Goal: Task Accomplishment & Management: Use online tool/utility

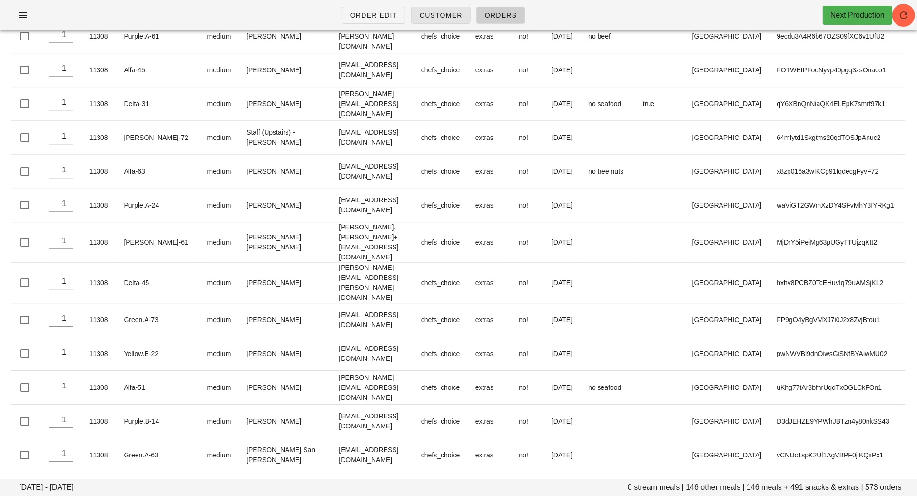
scroll to position [17806, 0]
click at [373, 15] on span "Order Edit" at bounding box center [374, 15] width 48 height 8
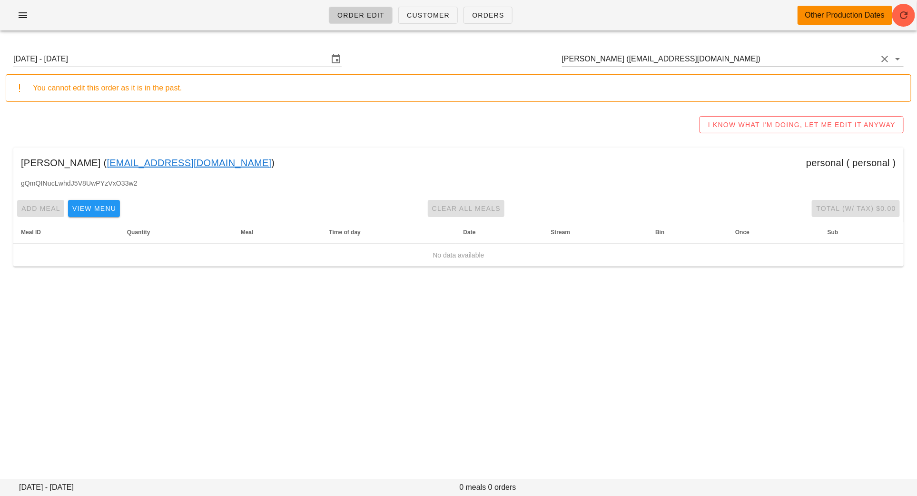
click at [722, 57] on input "[PERSON_NAME] ([EMAIL_ADDRESS][DOMAIN_NAME])" at bounding box center [719, 58] width 315 height 15
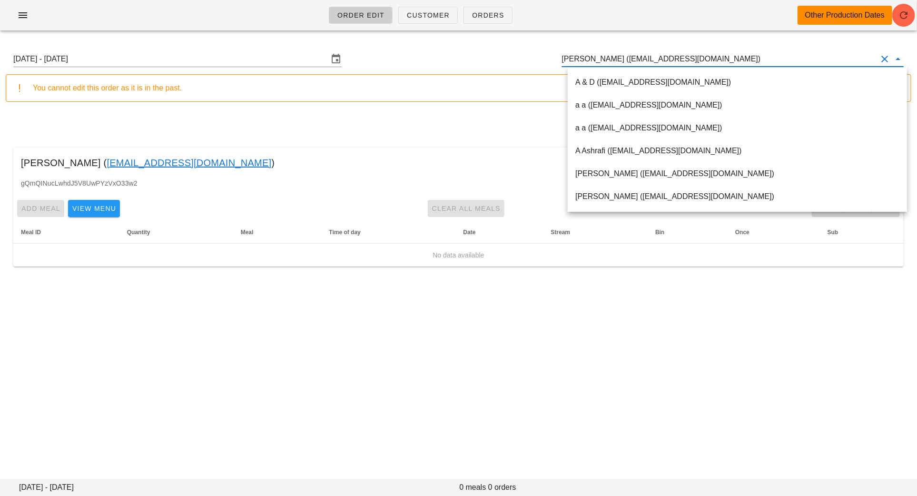
type input "f"
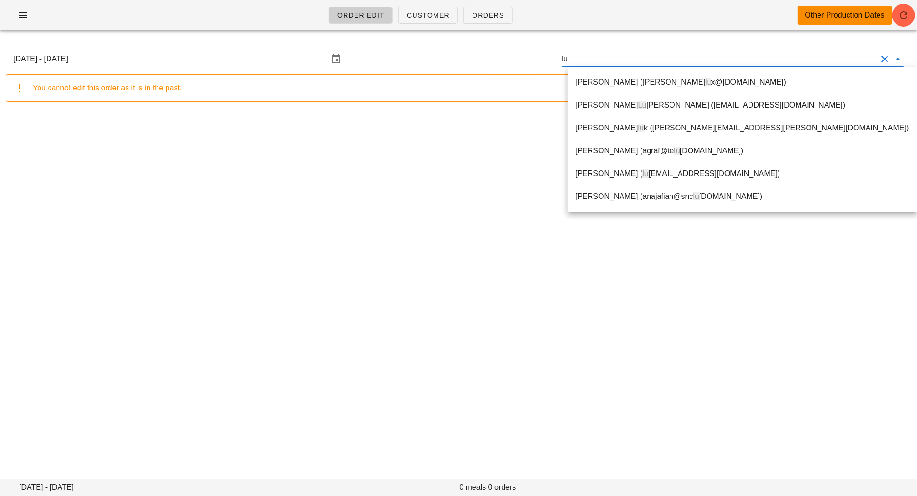
type input "l"
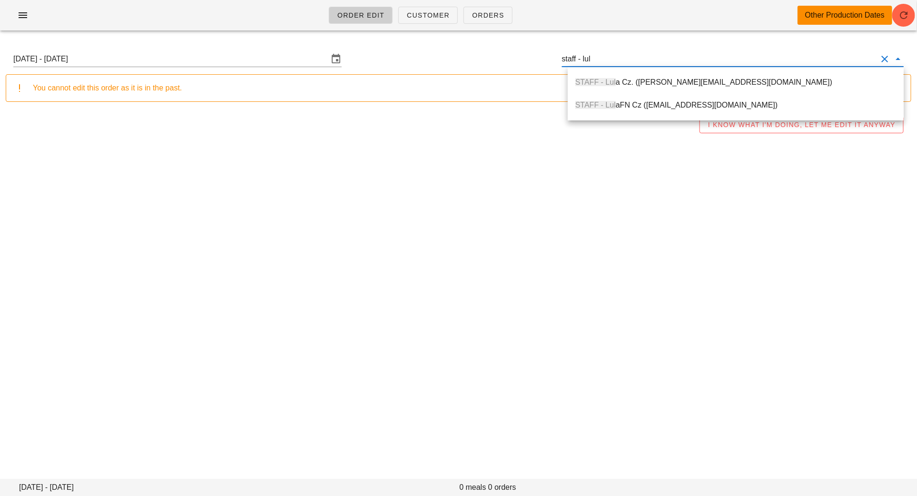
click at [729, 74] on div "STAFF - Lul a Cz. ([PERSON_NAME][EMAIL_ADDRESS][DOMAIN_NAME])" at bounding box center [735, 82] width 321 height 20
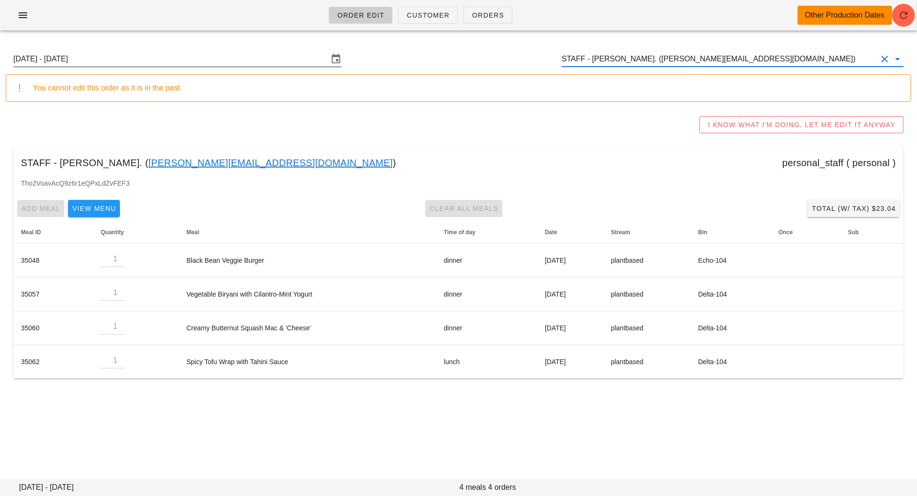
type input "STAFF - [PERSON_NAME]. ([PERSON_NAME][EMAIL_ADDRESS][DOMAIN_NAME])"
click at [165, 57] on input "[DATE] - [DATE]" at bounding box center [170, 58] width 315 height 15
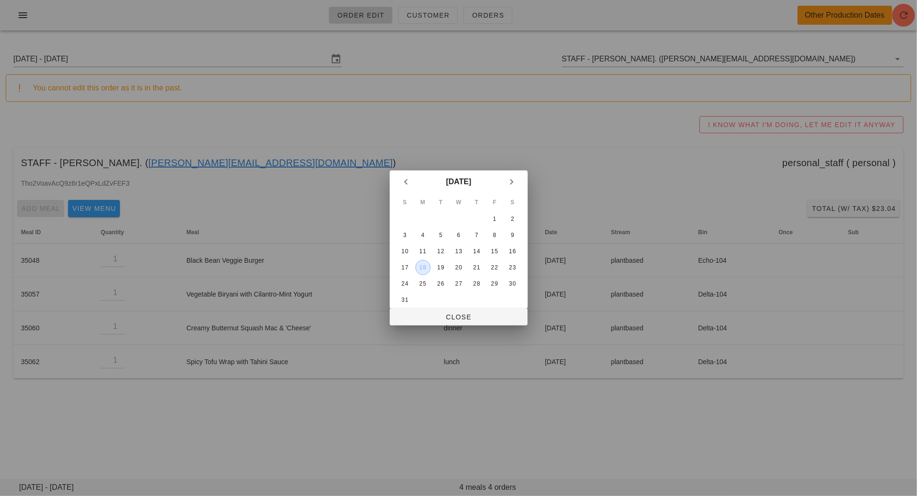
click at [428, 267] on div "18" at bounding box center [423, 267] width 14 height 7
click at [460, 315] on span "Close" at bounding box center [458, 317] width 123 height 8
type input "[DATE] - [DATE]"
